Goal: Communication & Community: Answer question/provide support

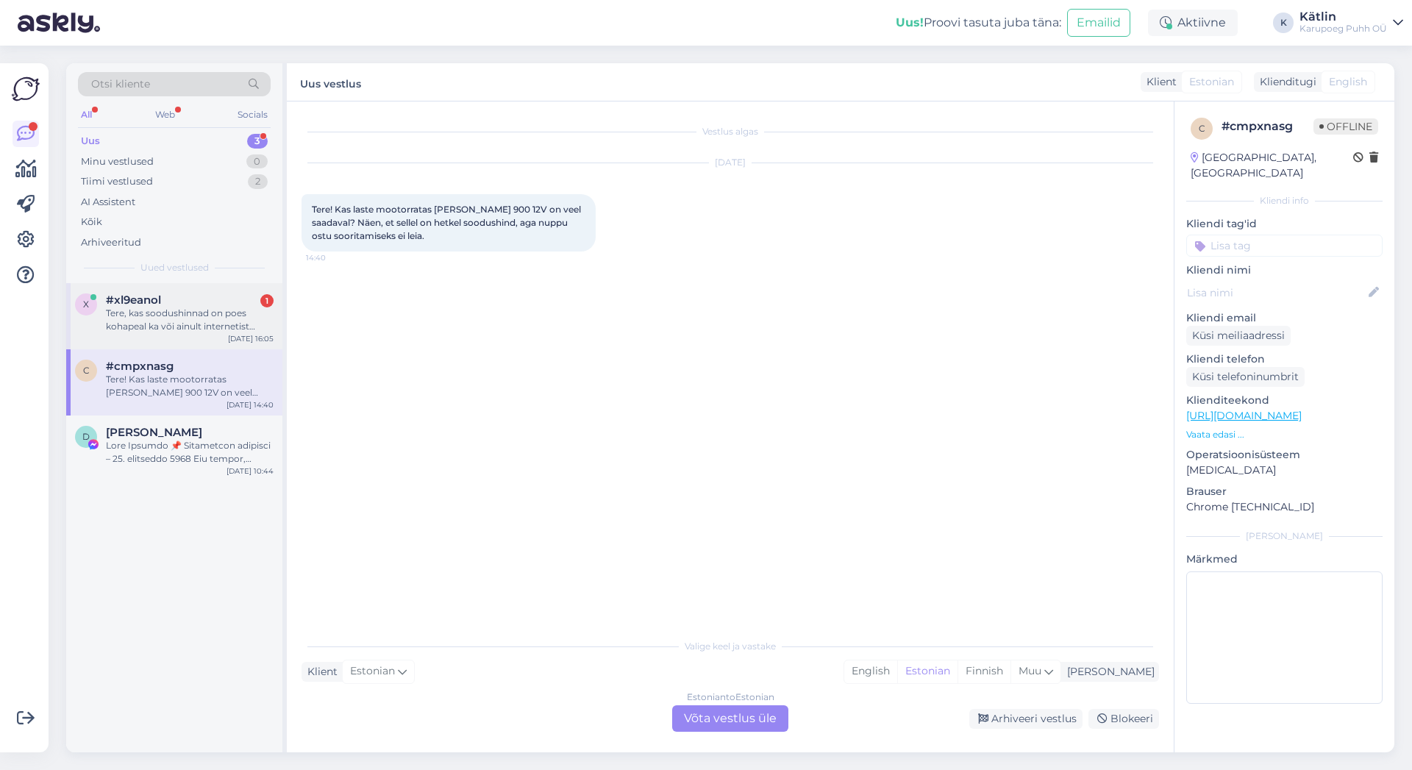
click at [177, 312] on div "Tere, kas soodushinnad on poes kohapeal ka või ainult internetist ostes?" at bounding box center [190, 320] width 168 height 26
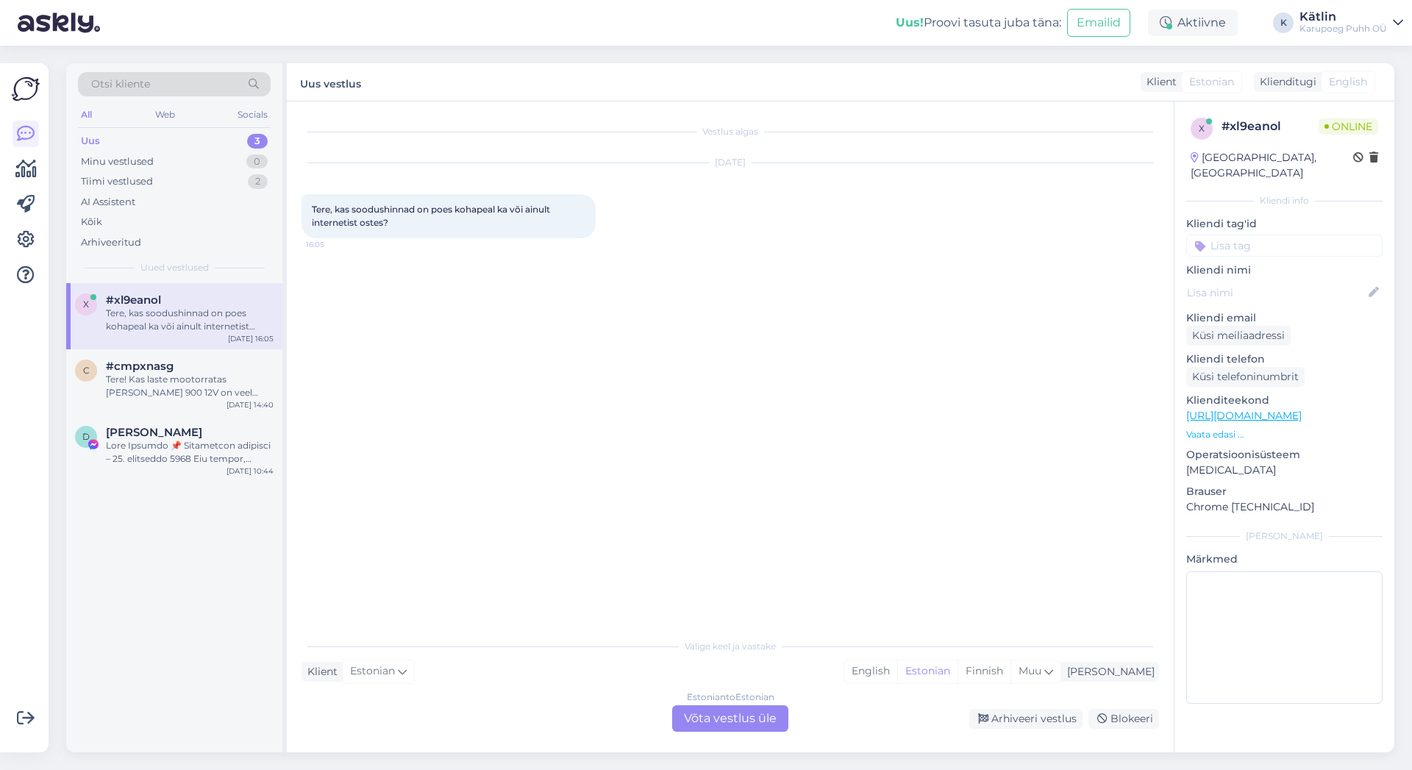
click at [724, 713] on div "Estonian to Estonian Võta vestlus üle" at bounding box center [730, 718] width 116 height 26
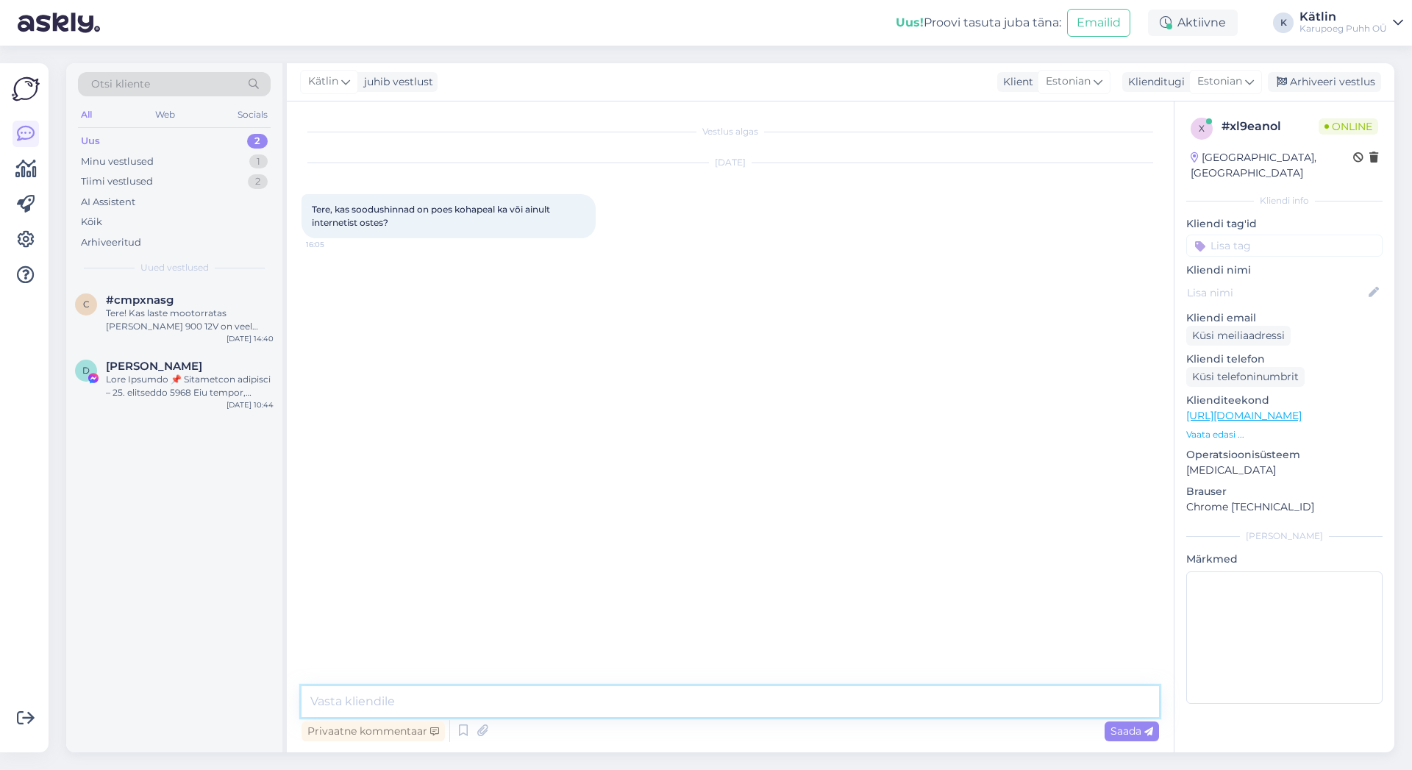
click at [380, 703] on textarea at bounding box center [731, 701] width 858 height 31
type textarea "Tere!"
type textarea "Soodushinnad kehtivad nii kauplustes kui e-poes"
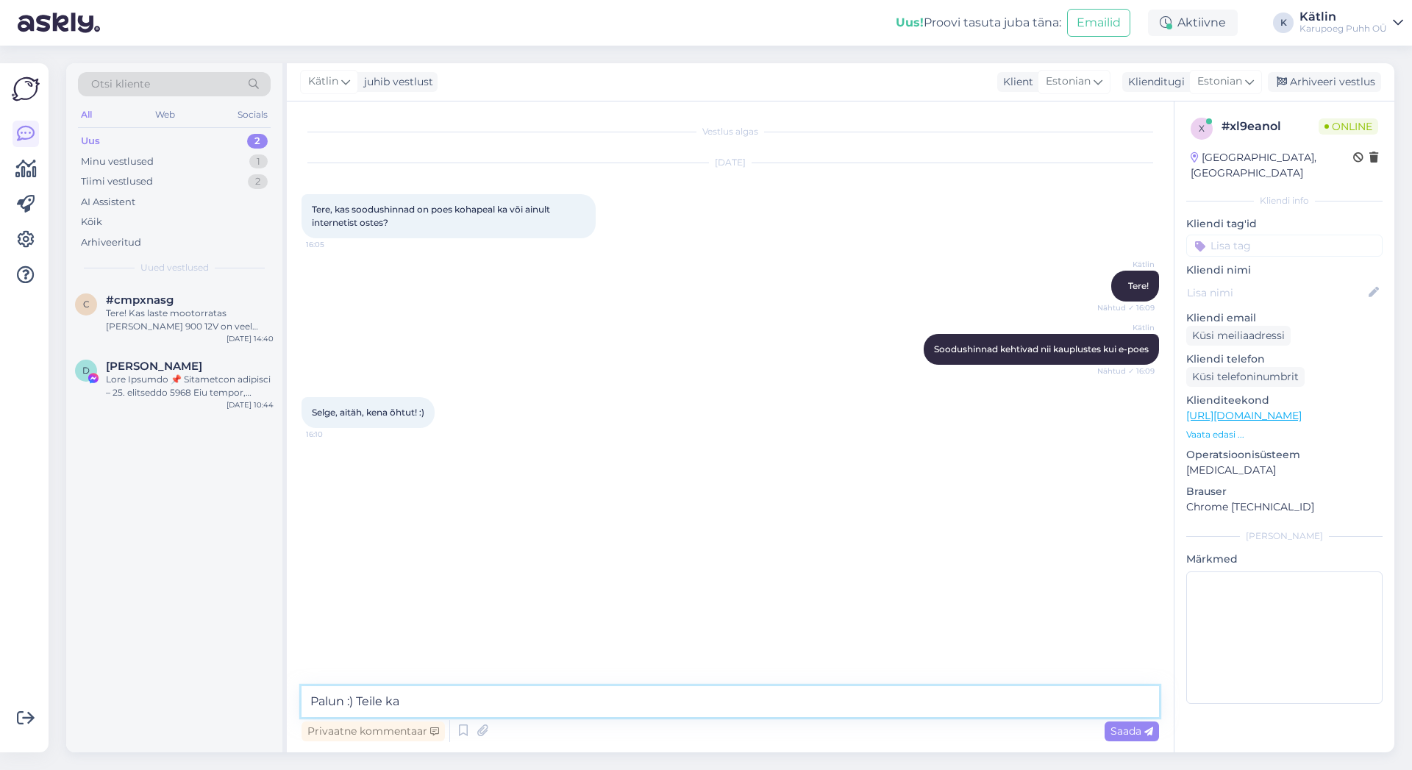
type textarea "Palun :) Teile ka!"
click at [1336, 85] on div "Arhiveeri vestlus" at bounding box center [1324, 82] width 113 height 20
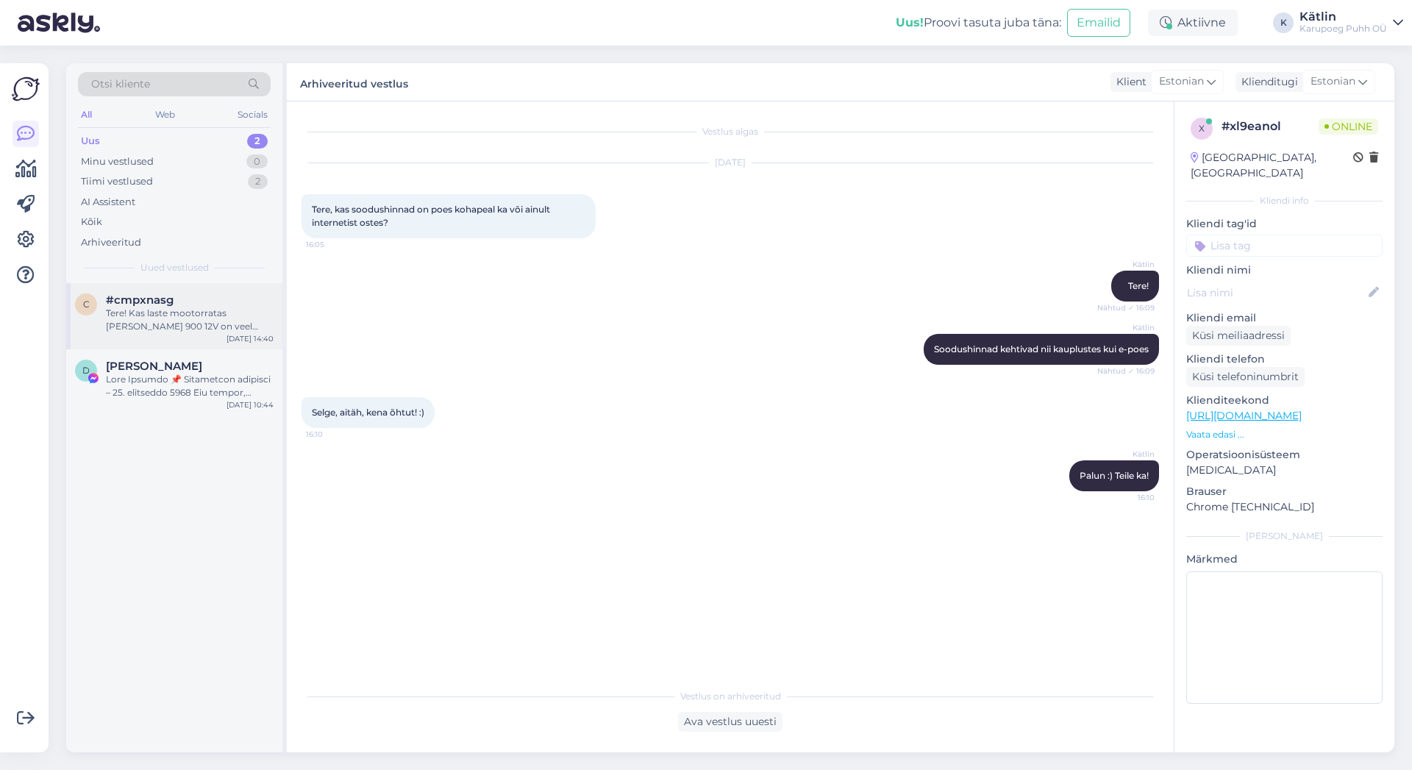
click at [146, 303] on span "#cmpxnasg" at bounding box center [140, 299] width 68 height 13
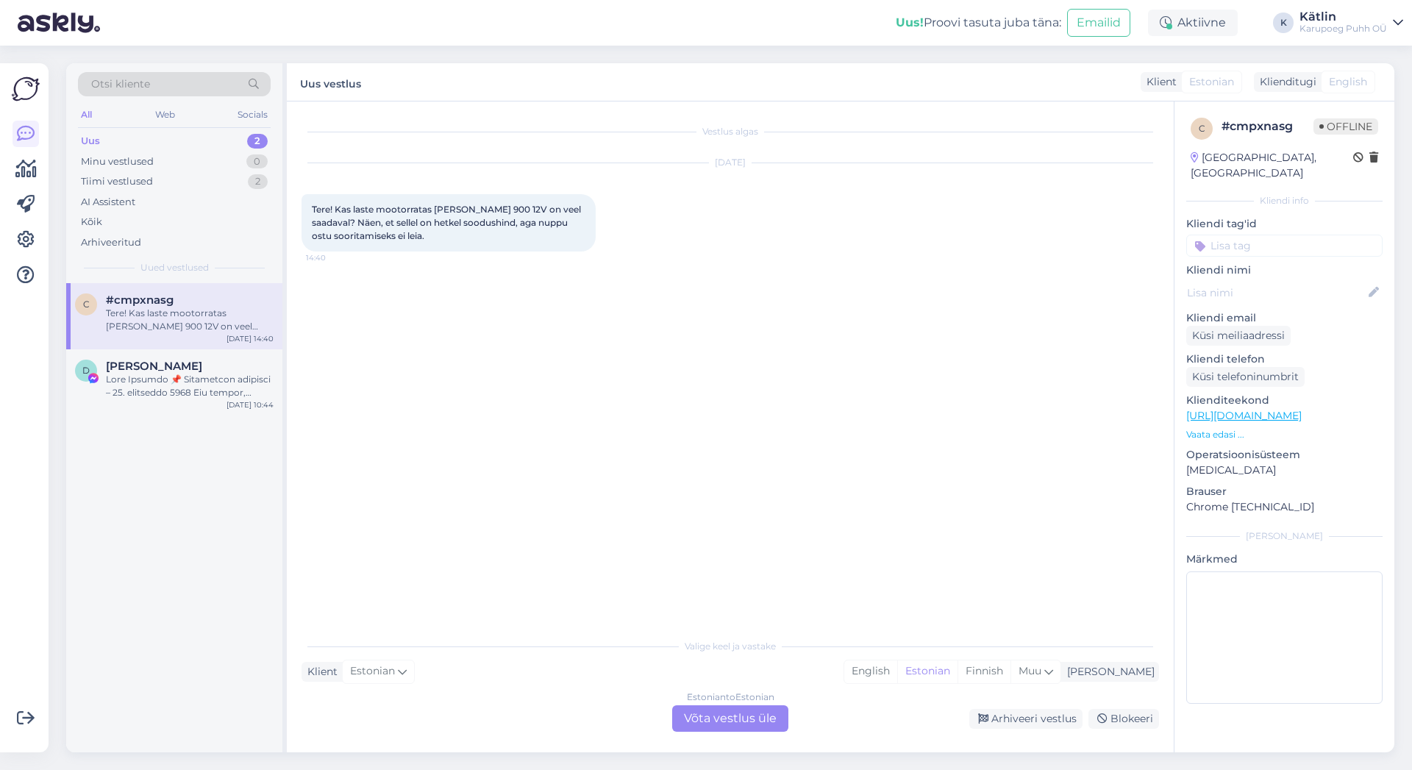
click at [758, 716] on div "Estonian to Estonian Võta vestlus üle" at bounding box center [730, 718] width 116 height 26
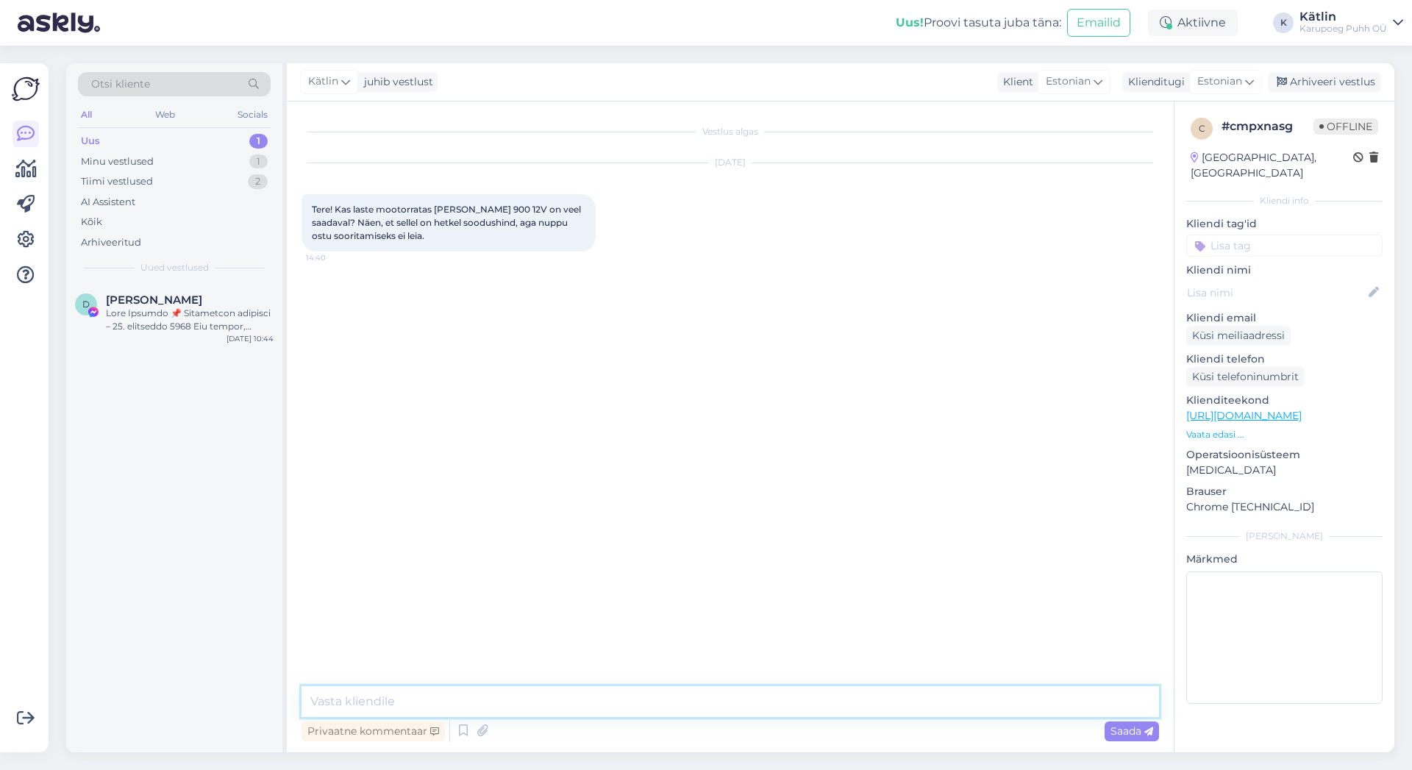
click at [695, 707] on textarea at bounding box center [731, 701] width 858 height 31
click at [830, 703] on textarea "Tere! Kahjuks on antud toode läbimüüdud" at bounding box center [731, 701] width 858 height 31
click at [594, 699] on textarea "Tere! Kahjuks on antud toode läbimüüdud" at bounding box center [731, 701] width 858 height 31
paste textarea "[URL][DOMAIN_NAME]"
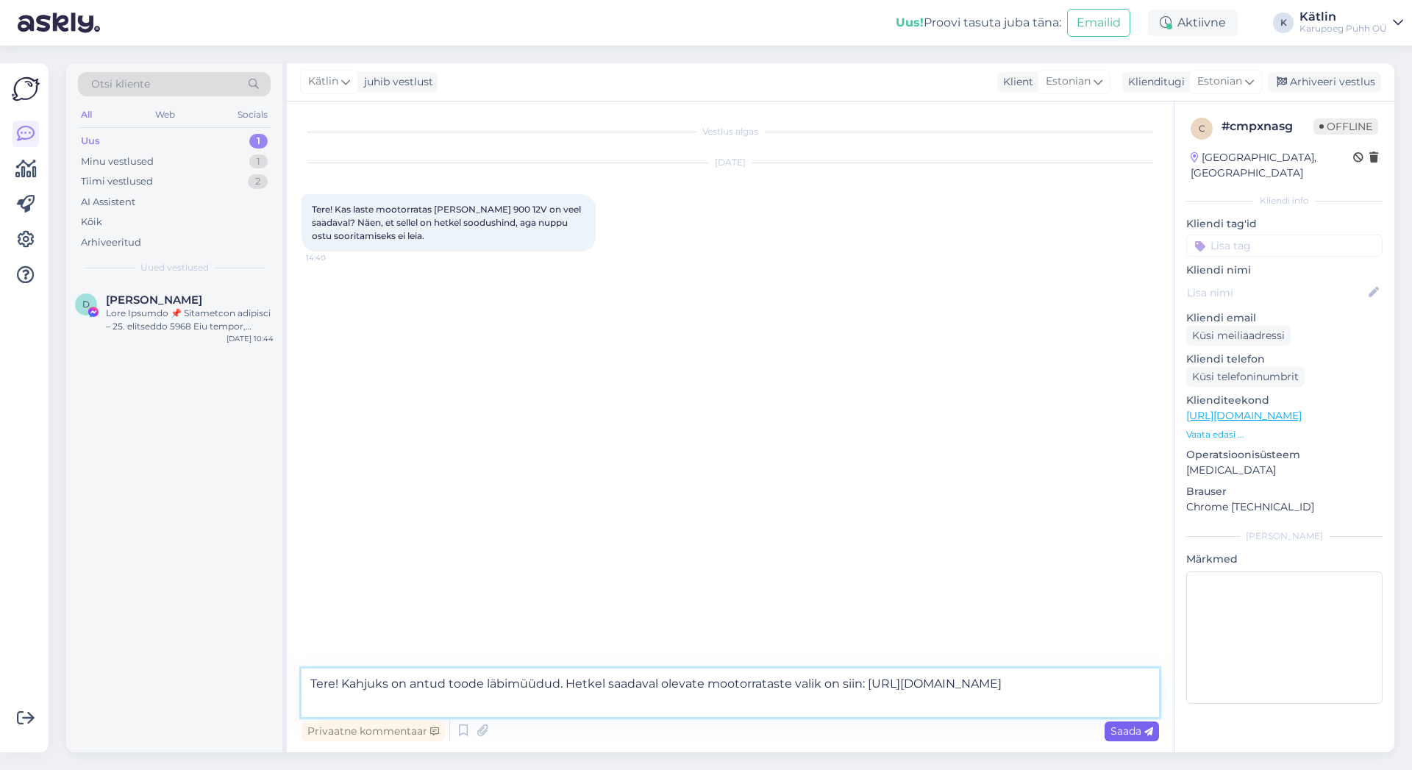
type textarea "Tere! Kahjuks on antud toode läbimüüdud. Hetkel saadaval olevate mootorrataste …"
click at [1126, 730] on span "Saada" at bounding box center [1132, 730] width 43 height 13
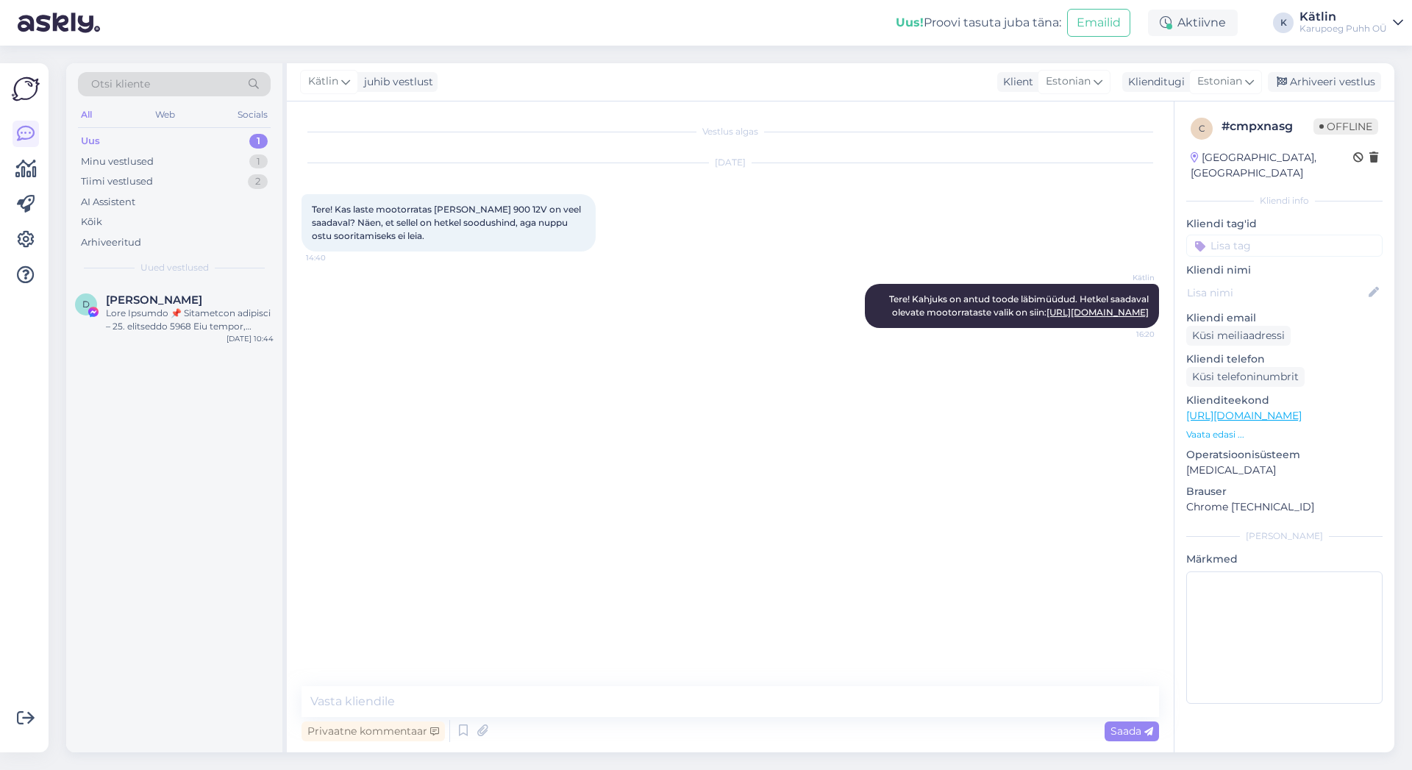
click at [1339, 68] on div "[PERSON_NAME] juhib vestlust Klient [DEMOGRAPHIC_DATA] Klienditugi [DEMOGRAPHIC…" at bounding box center [841, 82] width 1108 height 38
click at [1336, 72] on div "[PERSON_NAME] juhib vestlust Klient [DEMOGRAPHIC_DATA] Klienditugi [DEMOGRAPHIC…" at bounding box center [841, 82] width 1108 height 38
click at [1330, 77] on div "Arhiveeri vestlus" at bounding box center [1324, 82] width 113 height 20
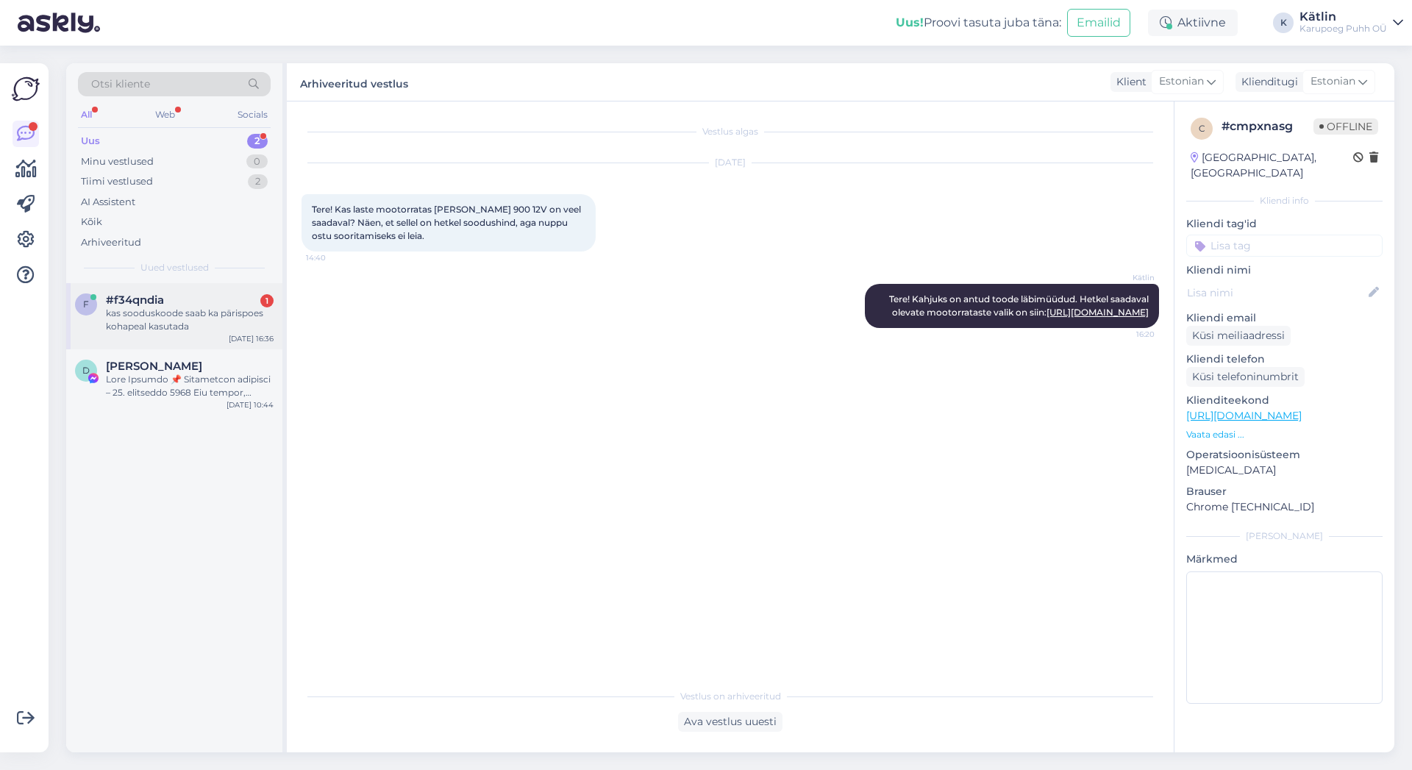
click at [185, 300] on div "#f34qndia 1" at bounding box center [190, 299] width 168 height 13
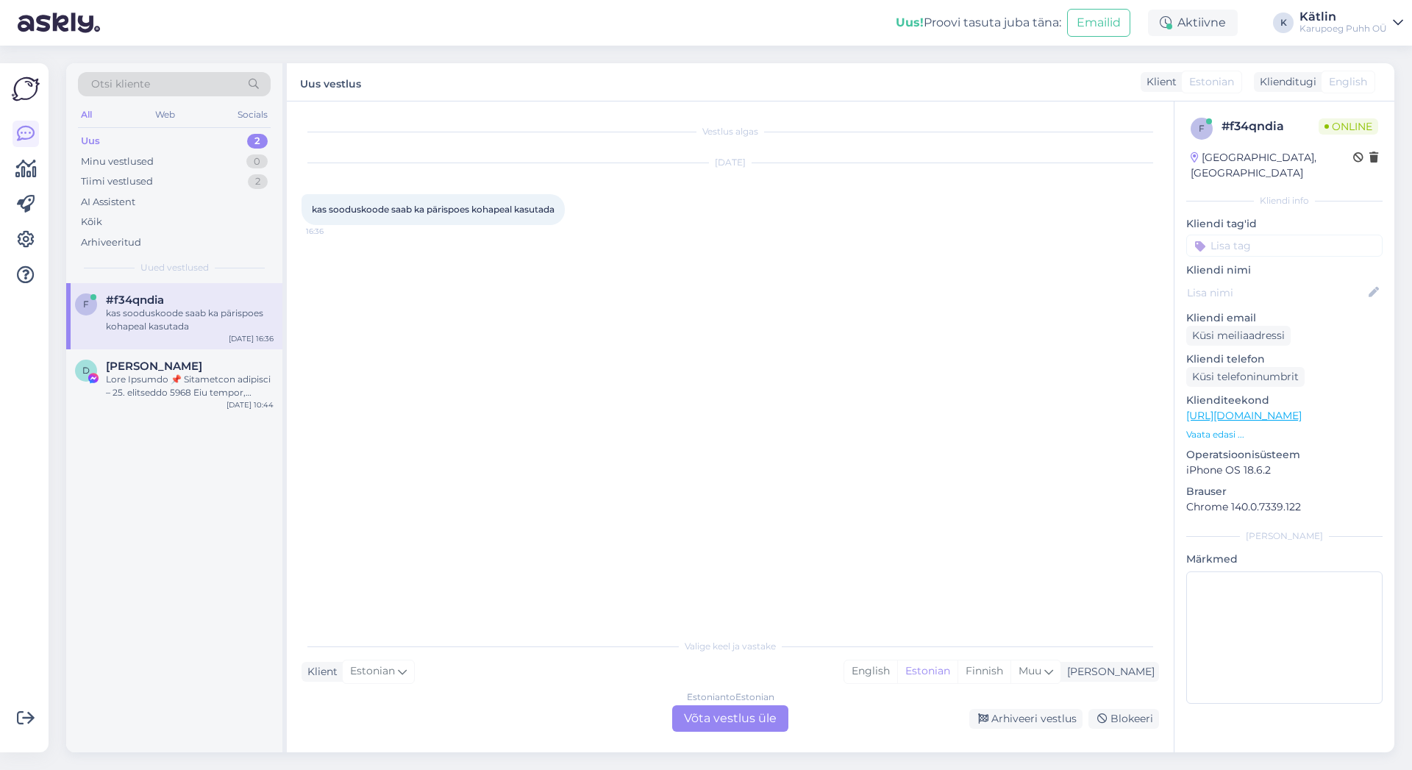
click at [742, 721] on div "Estonian to Estonian Võta vestlus üle" at bounding box center [730, 718] width 116 height 26
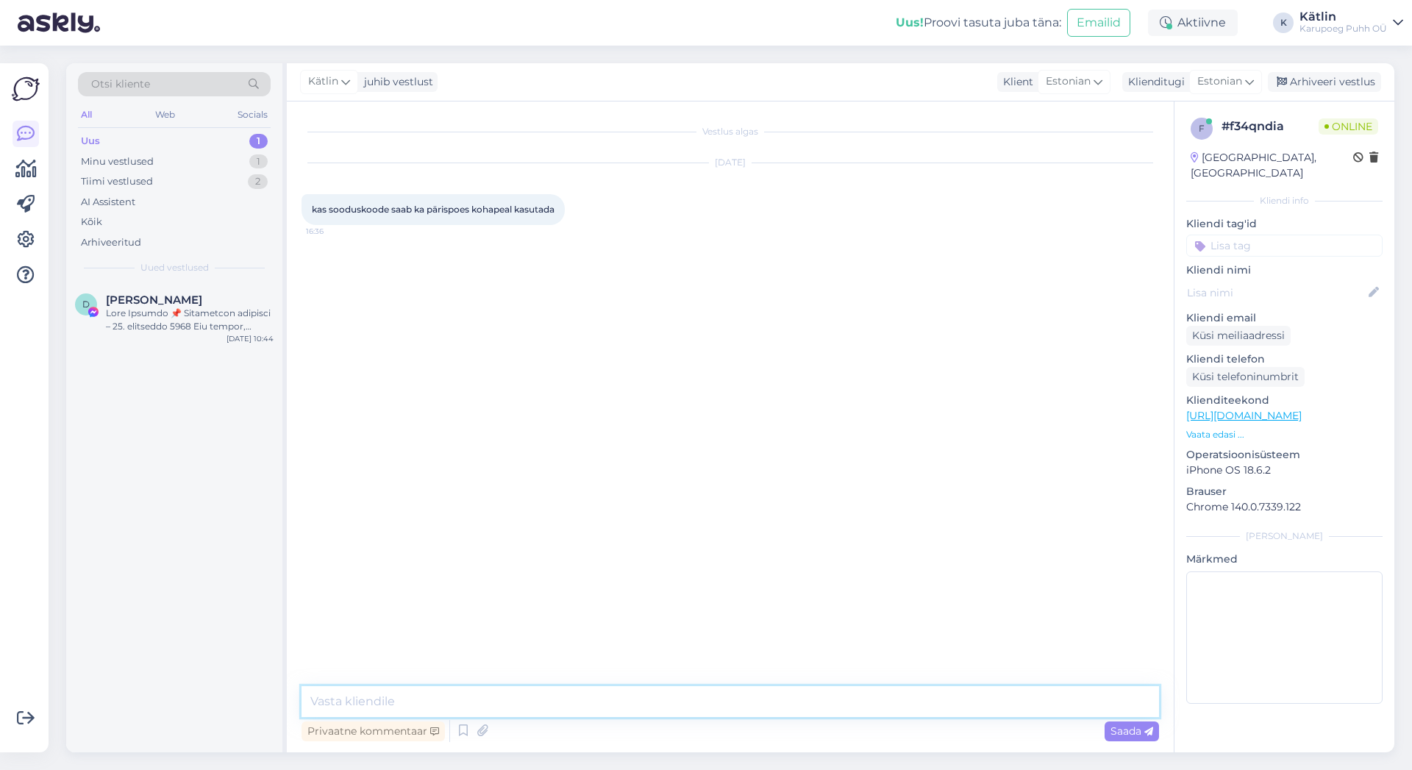
click at [521, 701] on textarea at bounding box center [731, 701] width 858 height 31
type textarea "Y"
type textarea "Tere!"
type textarea "Millist sooduskoodi silmas peate?"
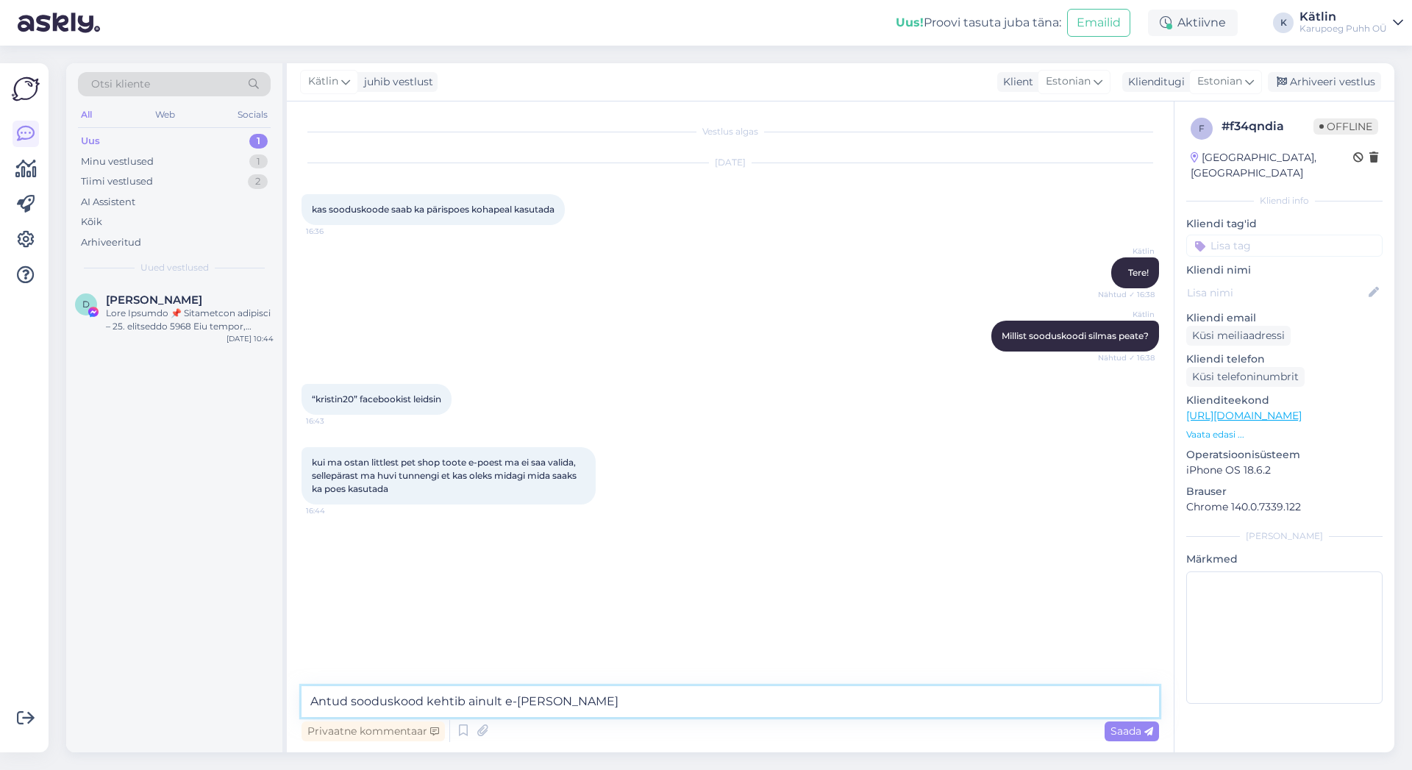
type textarea "Antud sooduskood kehtib ainult e-poes"
